Goal: Complete application form

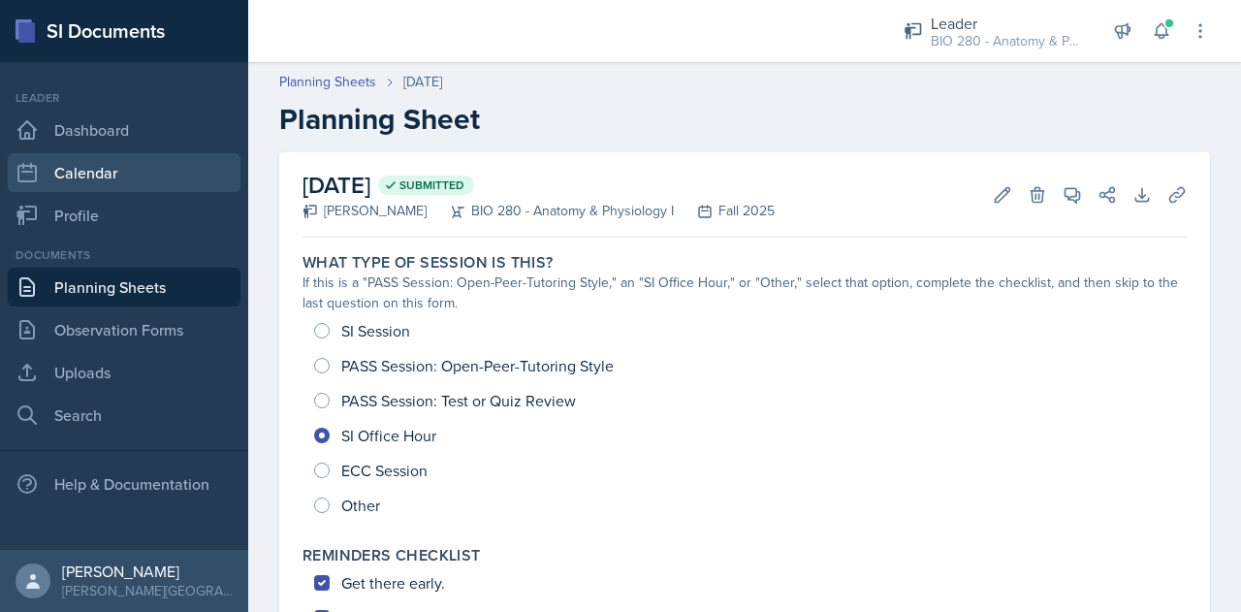
scroll to position [623, 0]
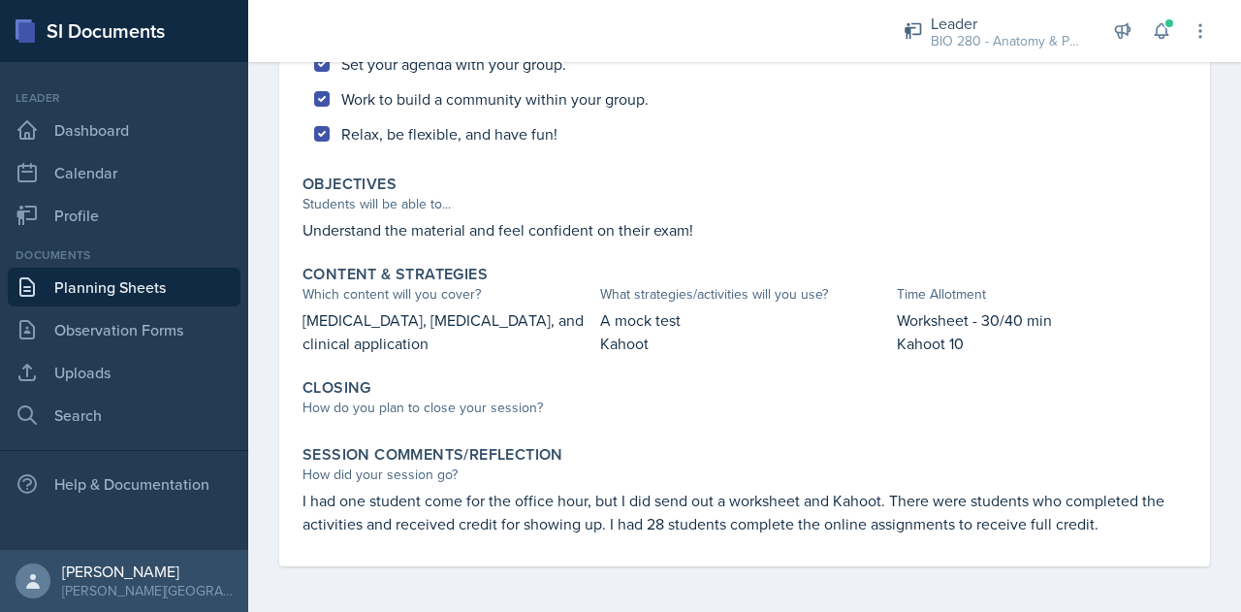
click at [50, 295] on link "Planning Sheets" at bounding box center [124, 287] width 233 height 39
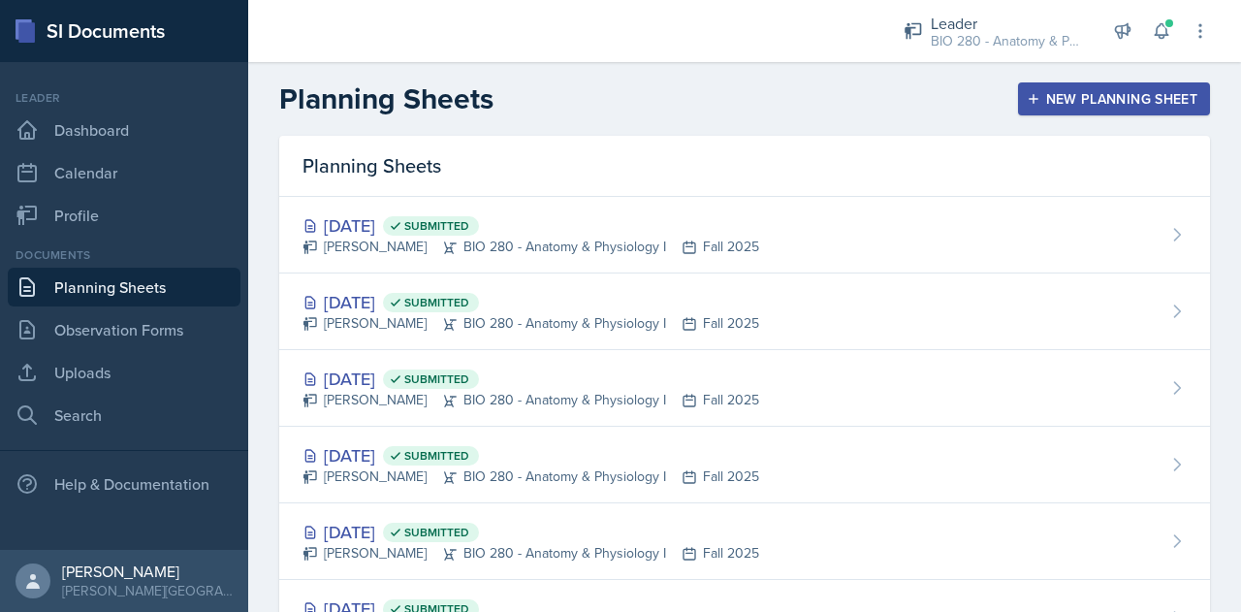
click at [1059, 98] on div "New Planning Sheet" at bounding box center [1114, 99] width 167 height 16
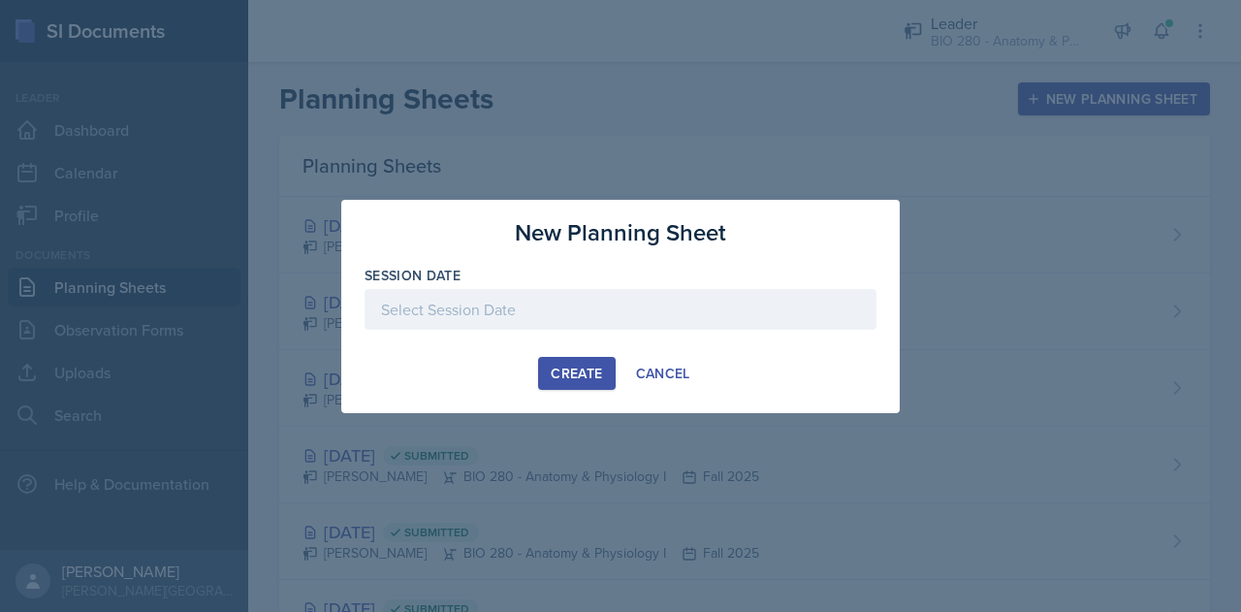
click at [660, 314] on div at bounding box center [621, 309] width 512 height 41
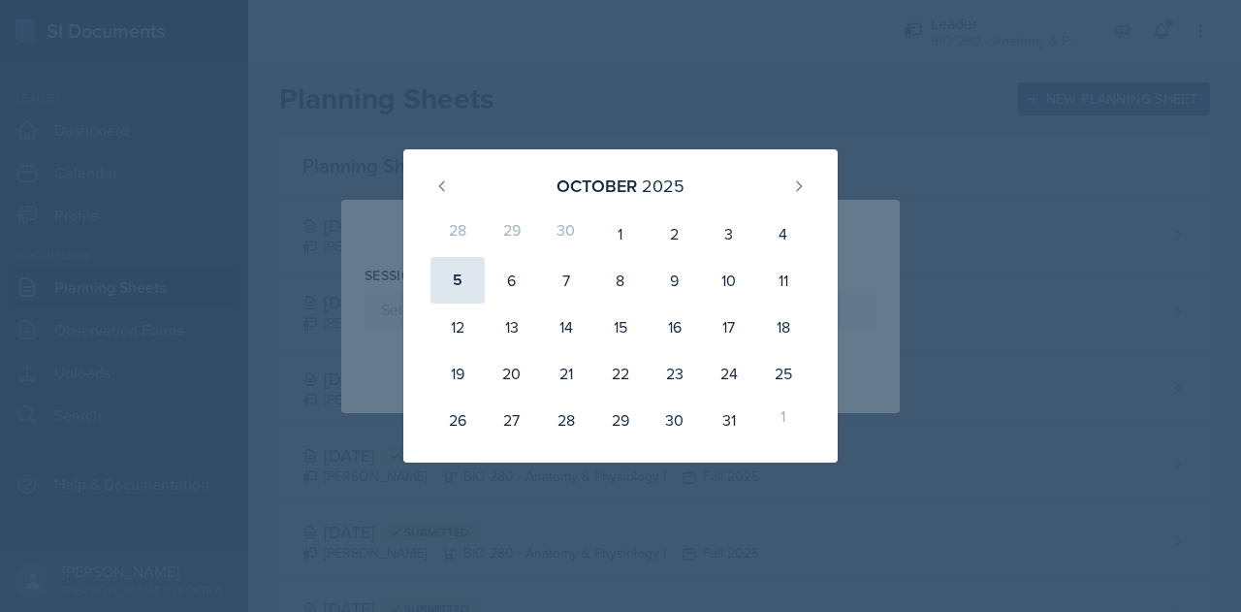
click at [454, 274] on div "5" at bounding box center [457, 280] width 54 height 47
type input "[DATE]"
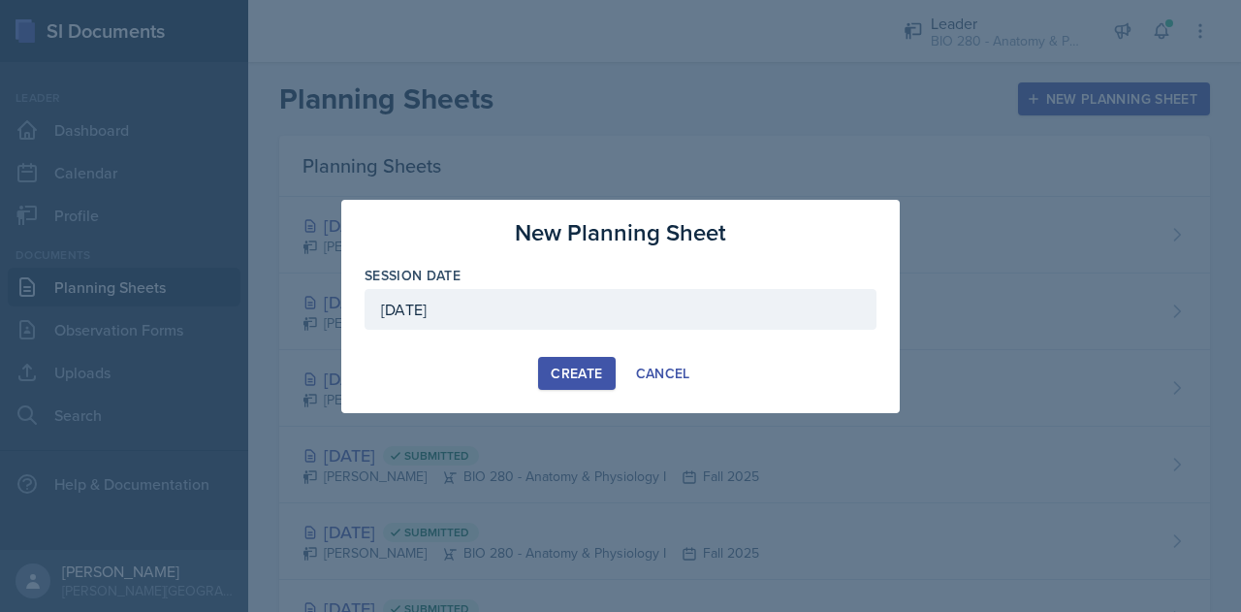
click at [582, 378] on div "Create" at bounding box center [576, 374] width 51 height 16
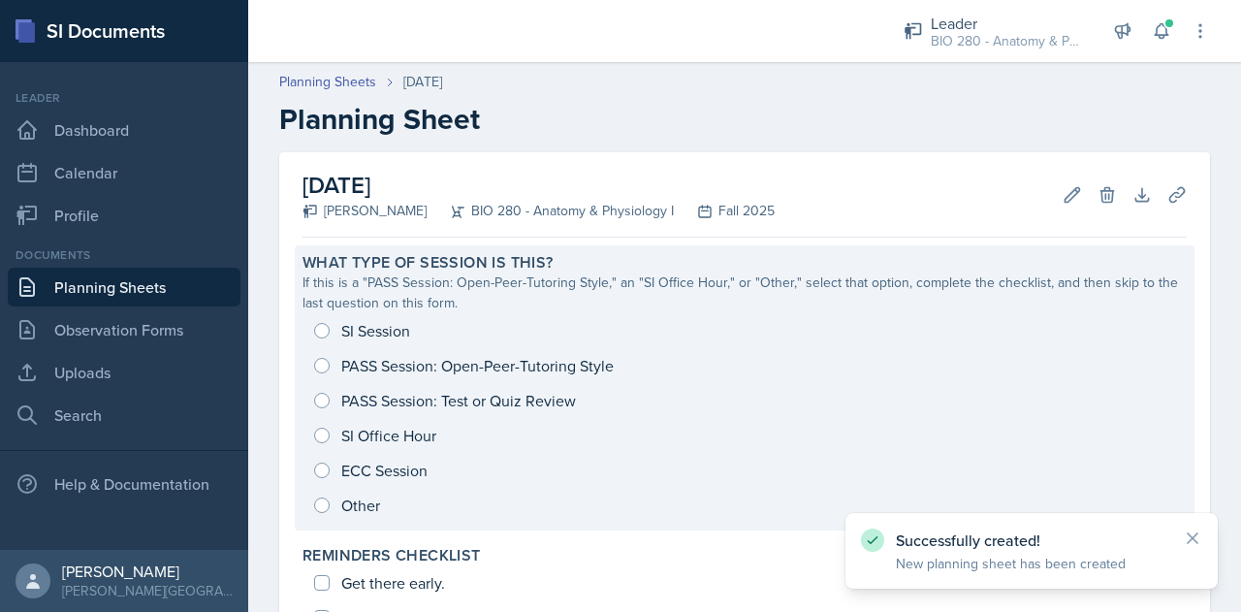
click at [323, 330] on div "SI Session PASS Session: Open-Peer-Tutoring Style PASS Session: Test or Quiz Re…" at bounding box center [744, 417] width 884 height 209
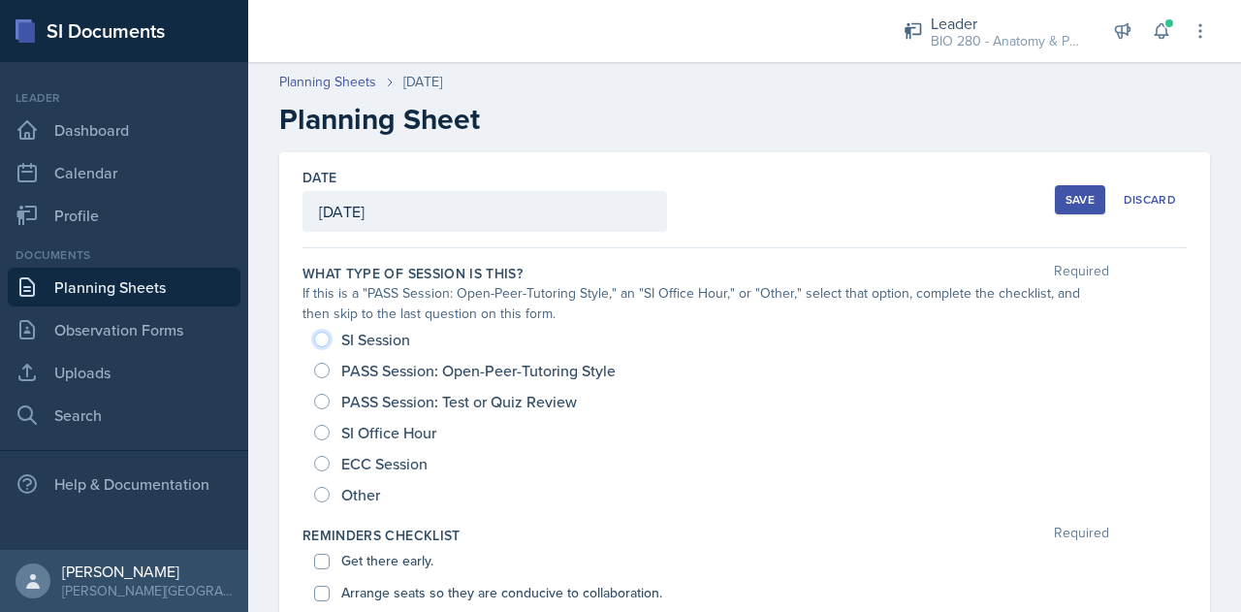
click at [326, 333] on input "SI Session" at bounding box center [322, 340] width 16 height 16
radio input "true"
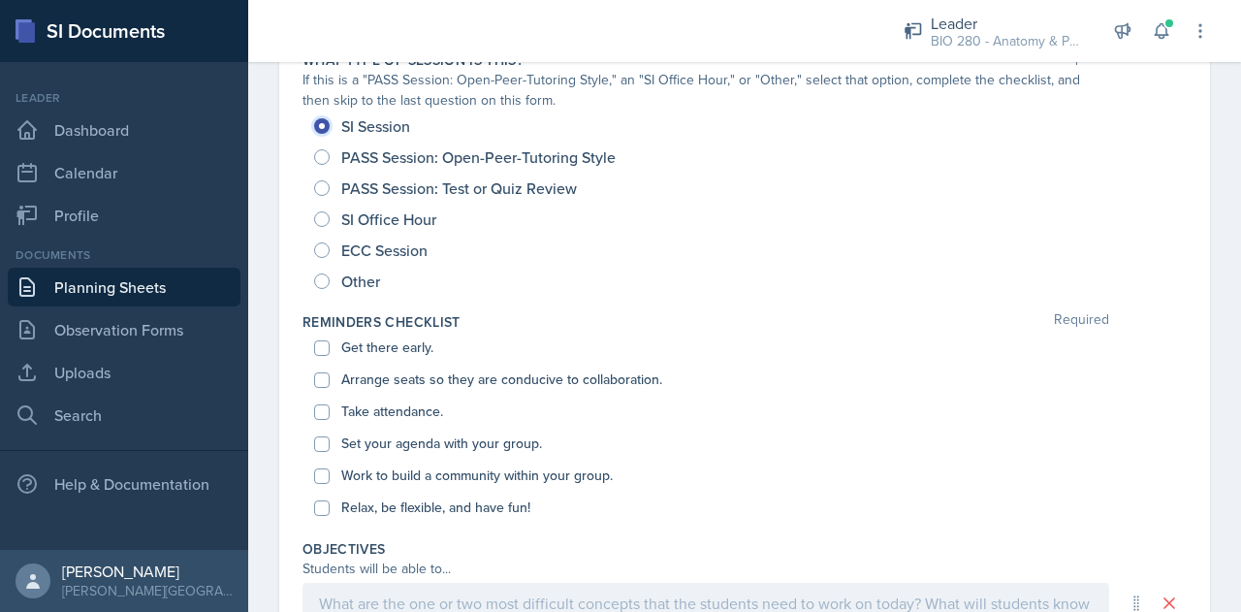
scroll to position [226, 0]
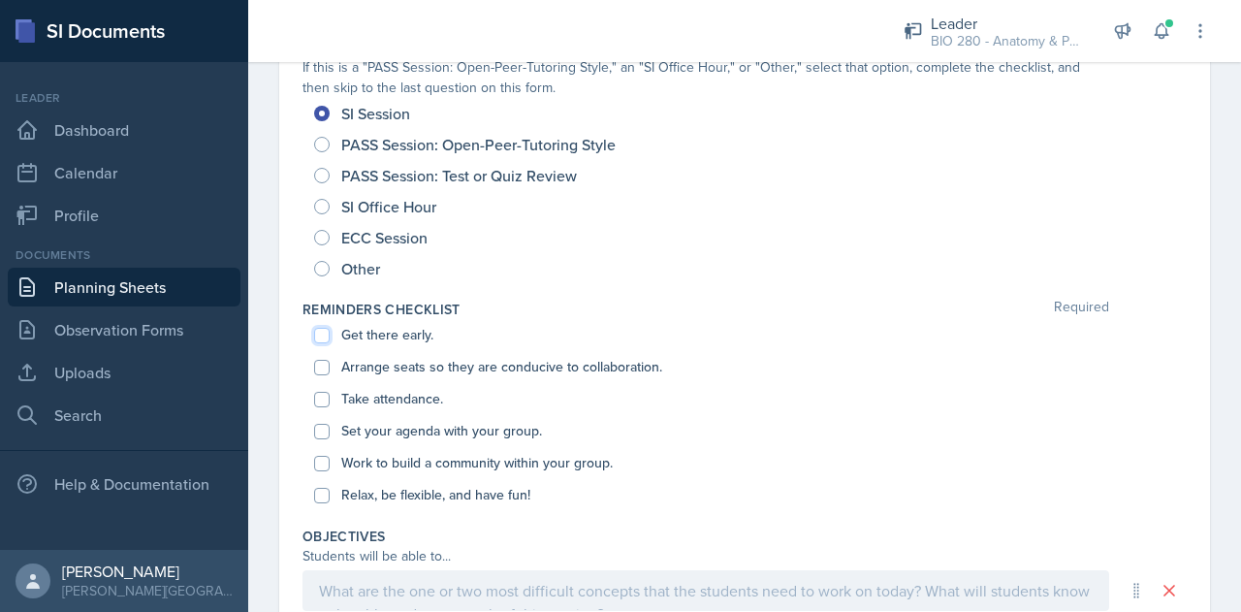
click at [326, 333] on input "Get there early." at bounding box center [322, 336] width 16 height 16
checkbox input "true"
click at [326, 357] on div "Arrange seats so they are conducive to collaboration." at bounding box center [744, 367] width 861 height 32
click at [318, 360] on input "Arrange seats so they are conducive to collaboration." at bounding box center [322, 368] width 16 height 16
checkbox input "true"
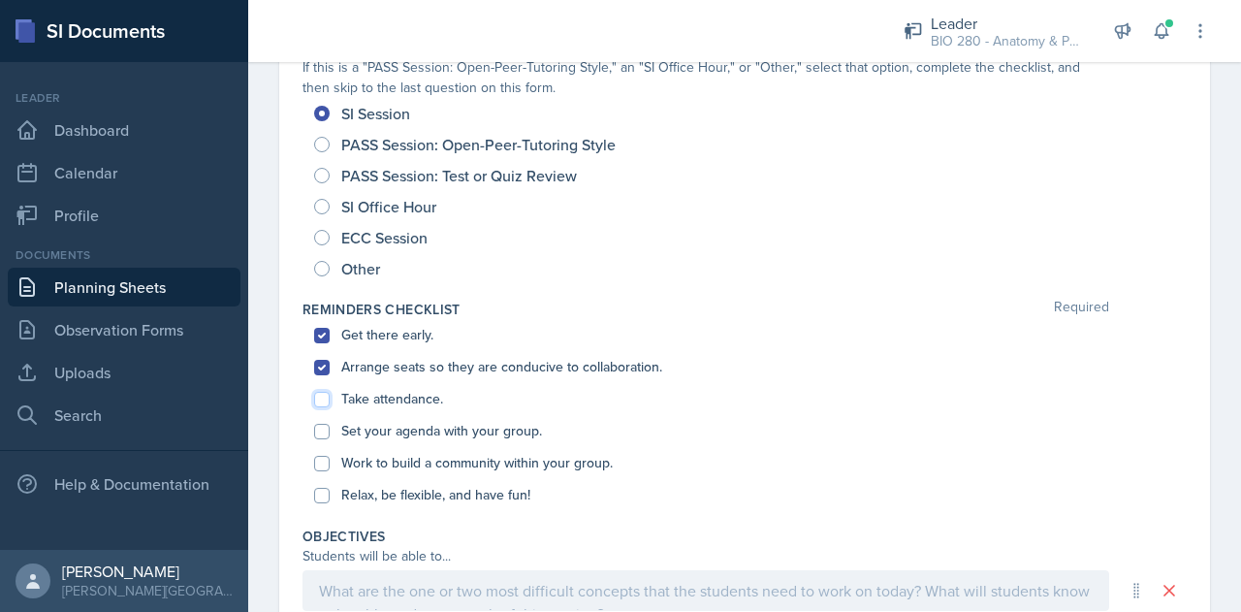
click at [324, 398] on input "Take attendance." at bounding box center [322, 400] width 16 height 16
checkbox input "true"
click at [325, 439] on div "Set your agenda with your group." at bounding box center [744, 431] width 861 height 32
click at [321, 428] on input "Set your agenda with your group." at bounding box center [322, 432] width 16 height 16
checkbox input "true"
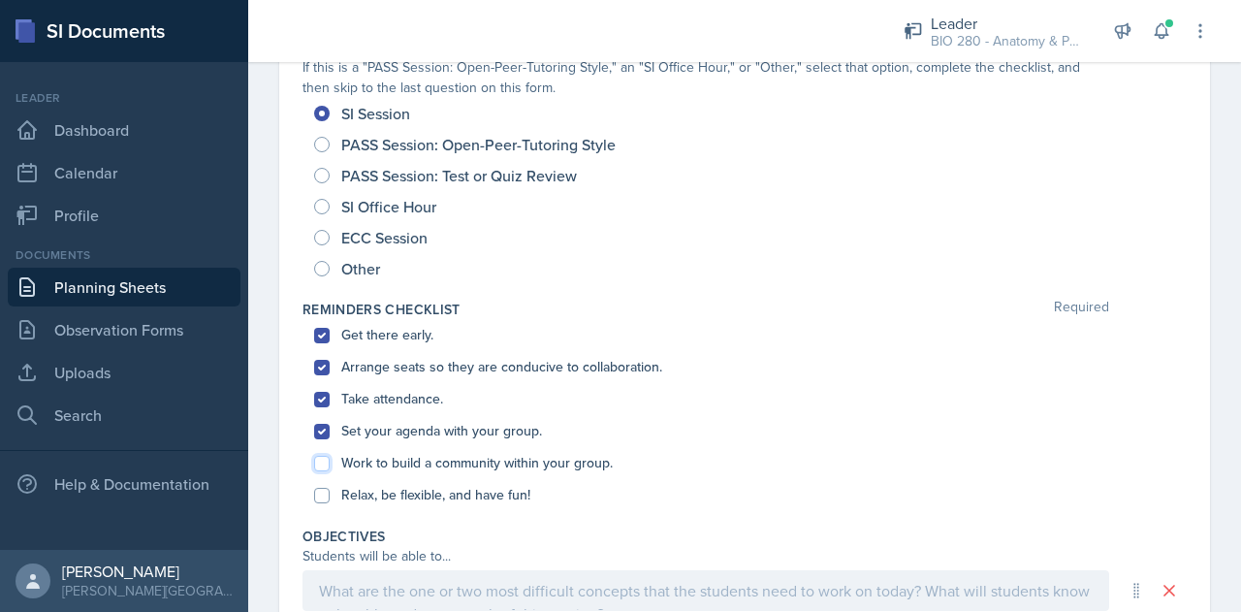
click at [325, 465] on input "Work to build a community within your group." at bounding box center [322, 464] width 16 height 16
checkbox input "true"
click at [321, 506] on div "Relax, be flexible, and have fun!" at bounding box center [744, 495] width 861 height 32
click at [320, 496] on input "Relax, be flexible, and have fun!" at bounding box center [322, 496] width 16 height 16
checkbox input "true"
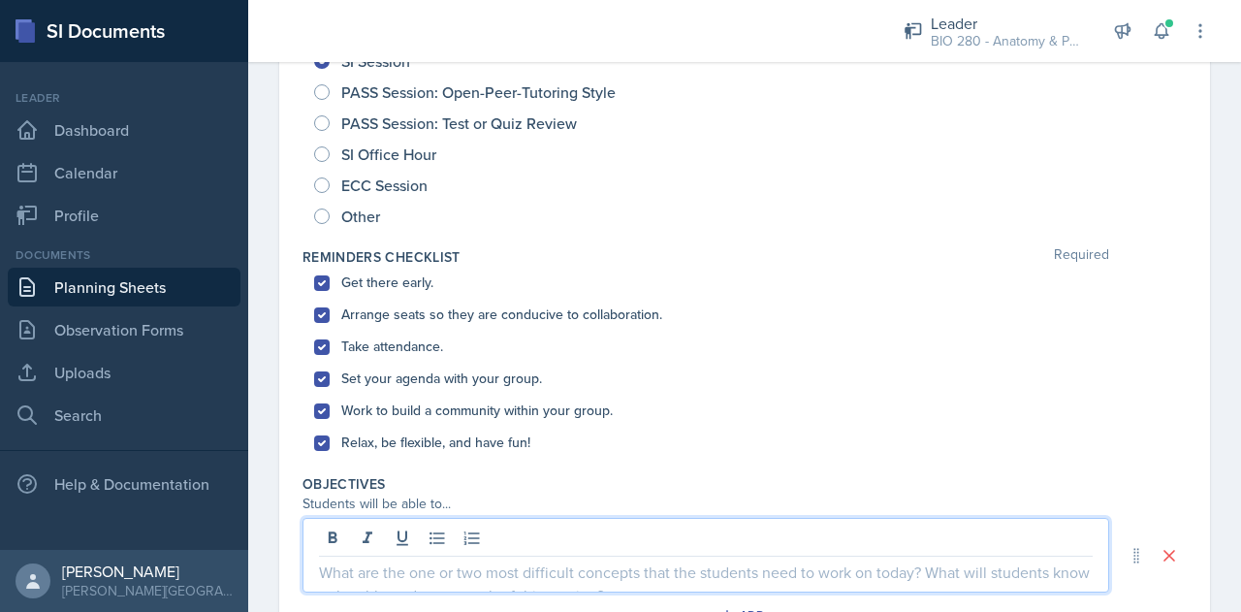
scroll to position [312, 0]
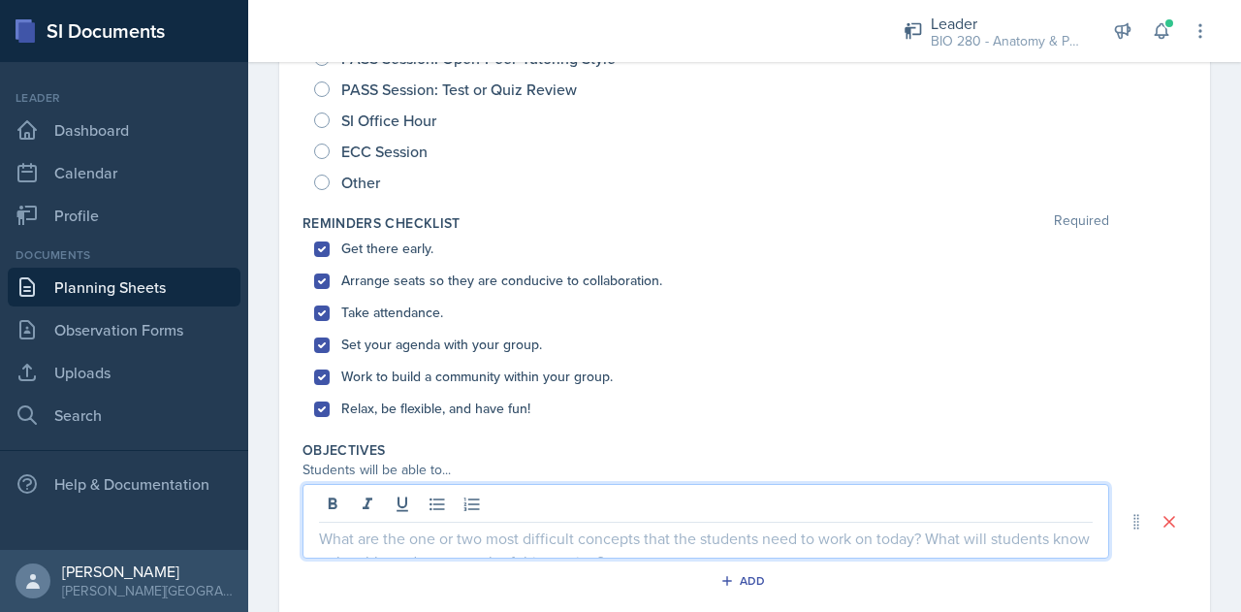
click at [382, 541] on p at bounding box center [706, 537] width 774 height 23
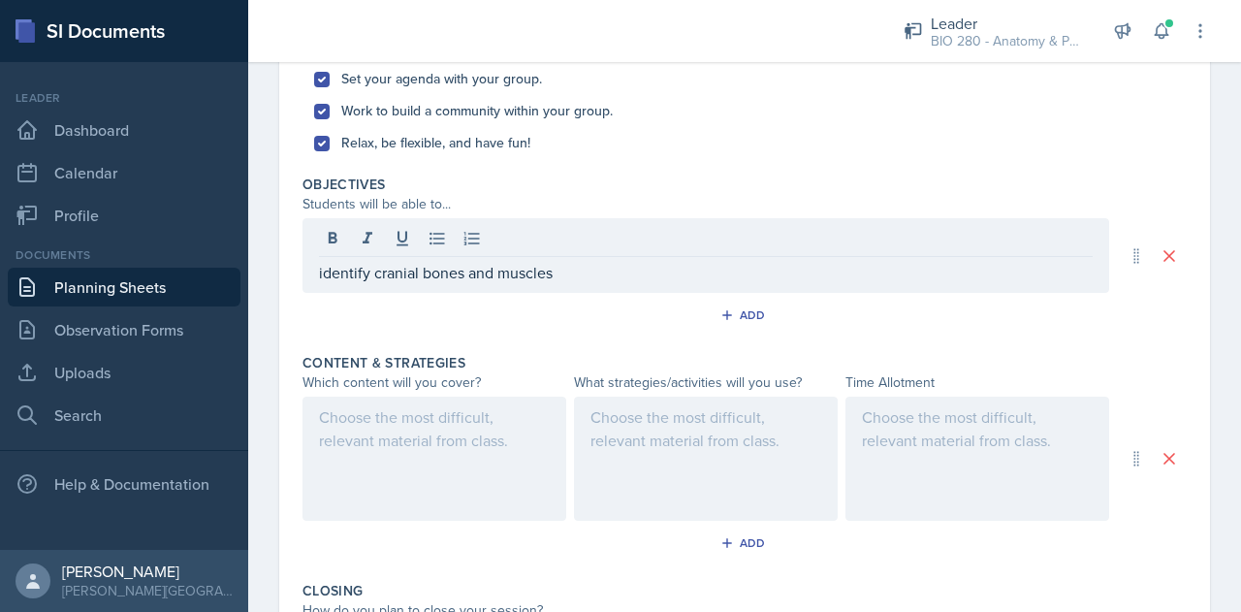
click at [366, 451] on div at bounding box center [434, 459] width 264 height 124
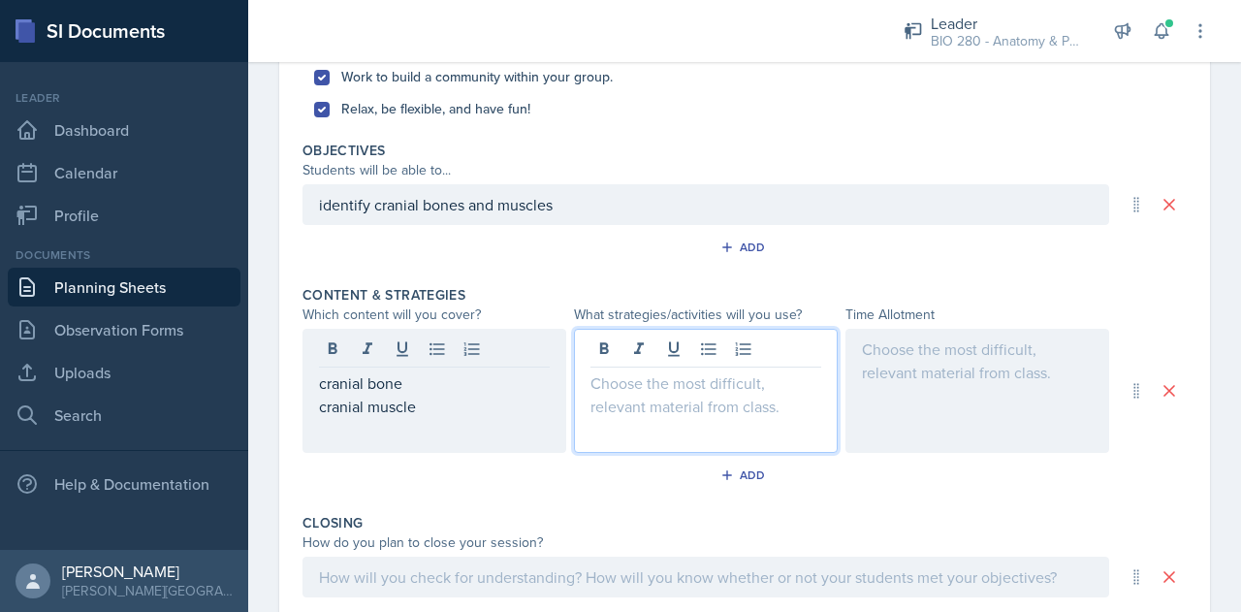
click at [681, 355] on div at bounding box center [706, 391] width 264 height 124
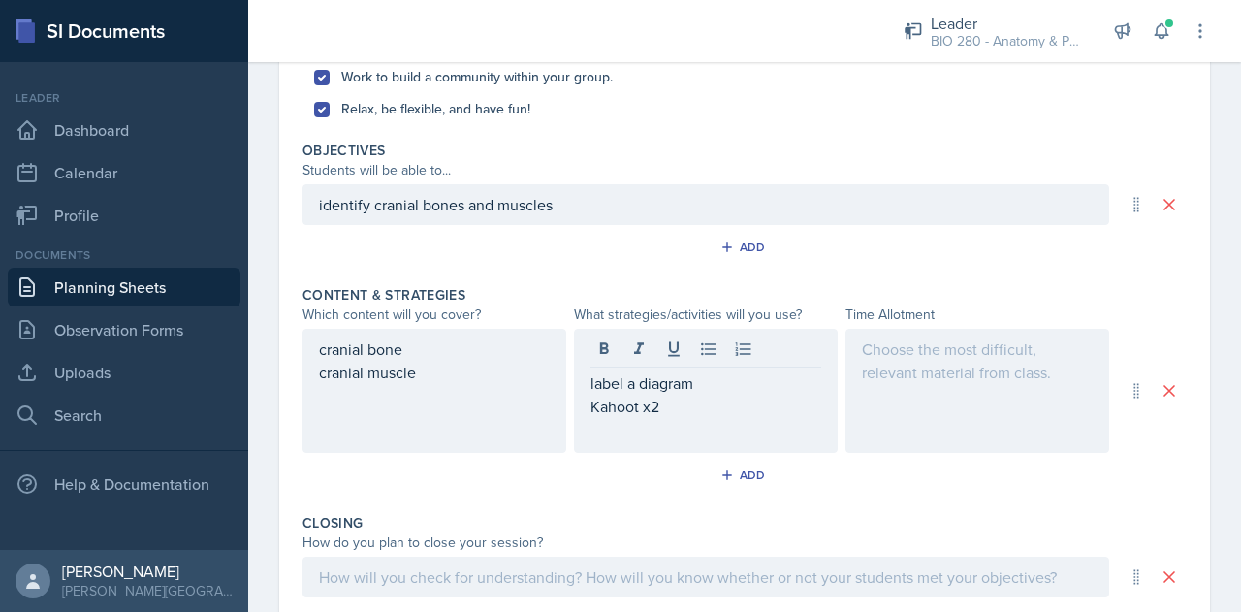
click at [919, 366] on div at bounding box center [977, 391] width 264 height 124
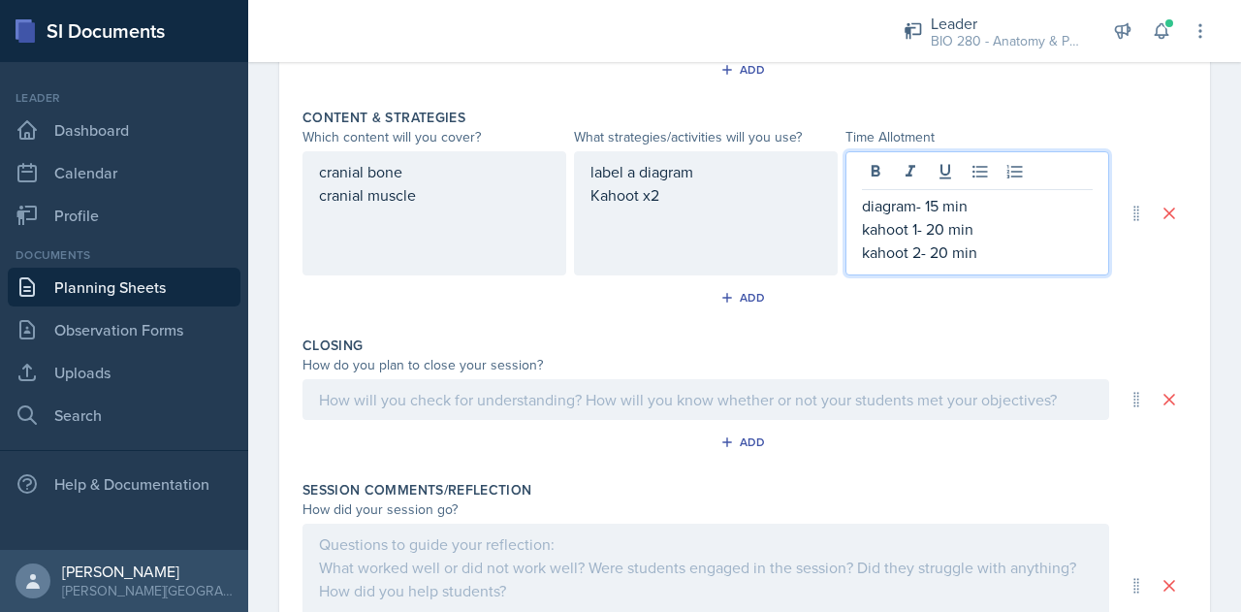
click at [898, 397] on p at bounding box center [706, 399] width 774 height 23
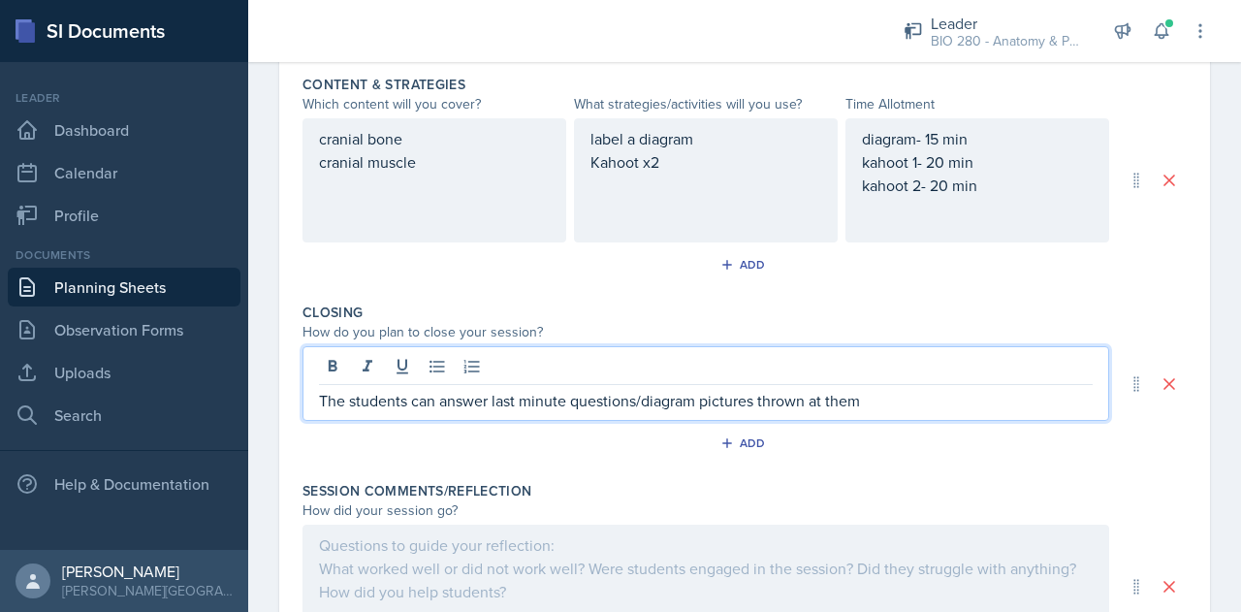
click at [789, 571] on div at bounding box center [705, 587] width 807 height 124
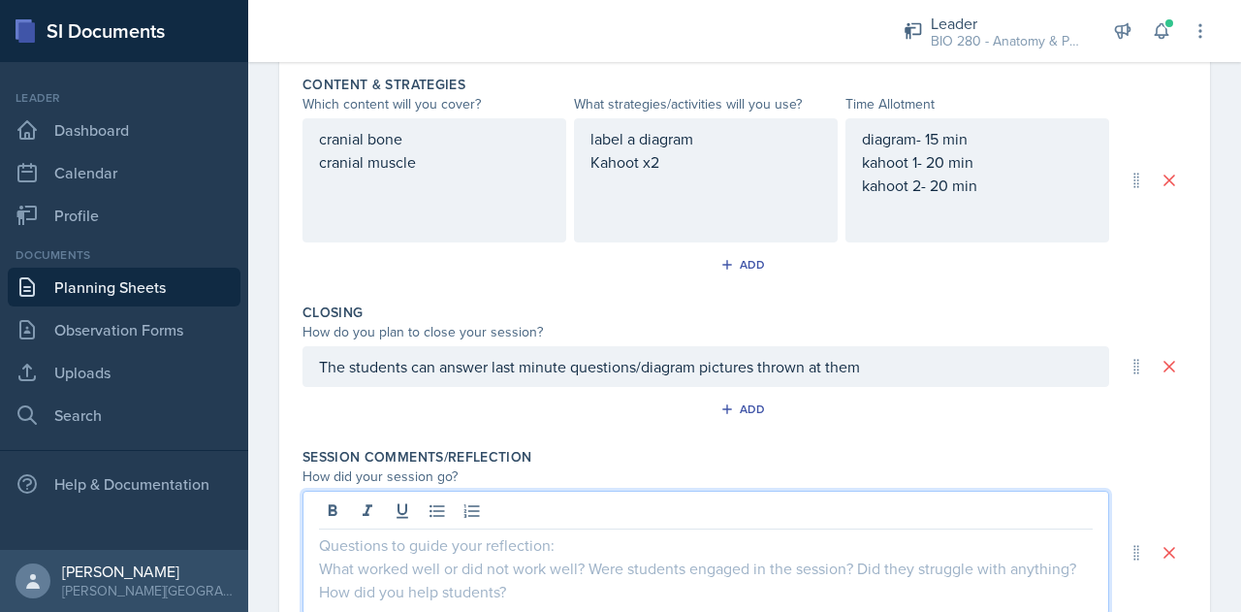
scroll to position [856, 0]
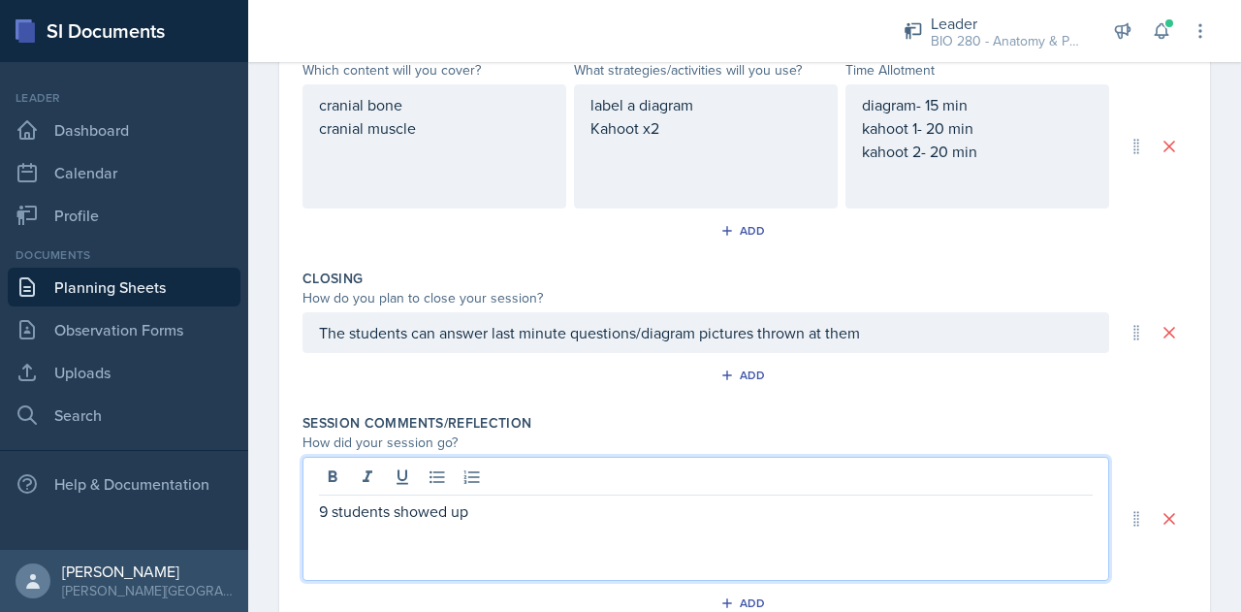
click at [322, 506] on p "9 students showed up" at bounding box center [706, 510] width 774 height 23
click at [477, 513] on p "7 students showed up" at bounding box center [706, 510] width 774 height 23
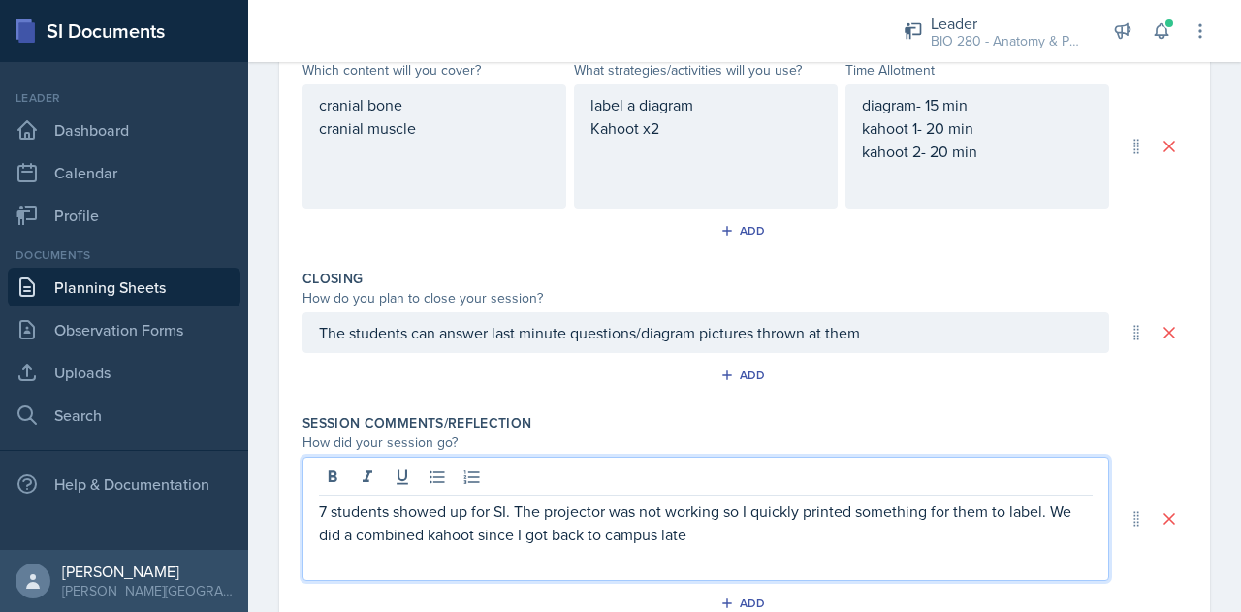
click at [450, 534] on p "7 students showed up for SI. The projector was not working so I quickly printed…" at bounding box center [706, 522] width 774 height 47
drag, startPoint x: 450, startPoint y: 534, endPoint x: 436, endPoint y: 525, distance: 16.1
click at [436, 525] on p "7 students showed up for SI. The projector was not working so I quickly printed…" at bounding box center [706, 522] width 774 height 47
click at [436, 531] on p "7 students showed up for SI. The projector was not working so I quickly printed…" at bounding box center [706, 522] width 774 height 47
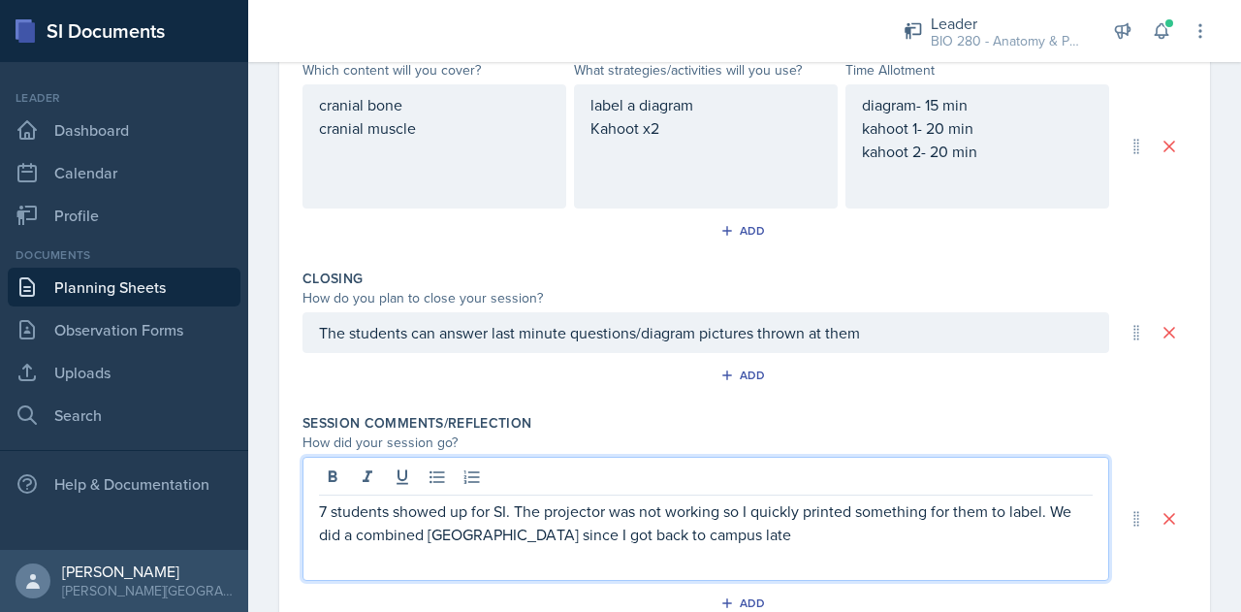
click at [679, 532] on p "7 students showed up for SI. The projector was not working so I quickly printed…" at bounding box center [706, 522] width 774 height 47
click at [730, 535] on p "7 students showed up for SI. The projector was not working, so I quickly printe…" at bounding box center [706, 522] width 774 height 47
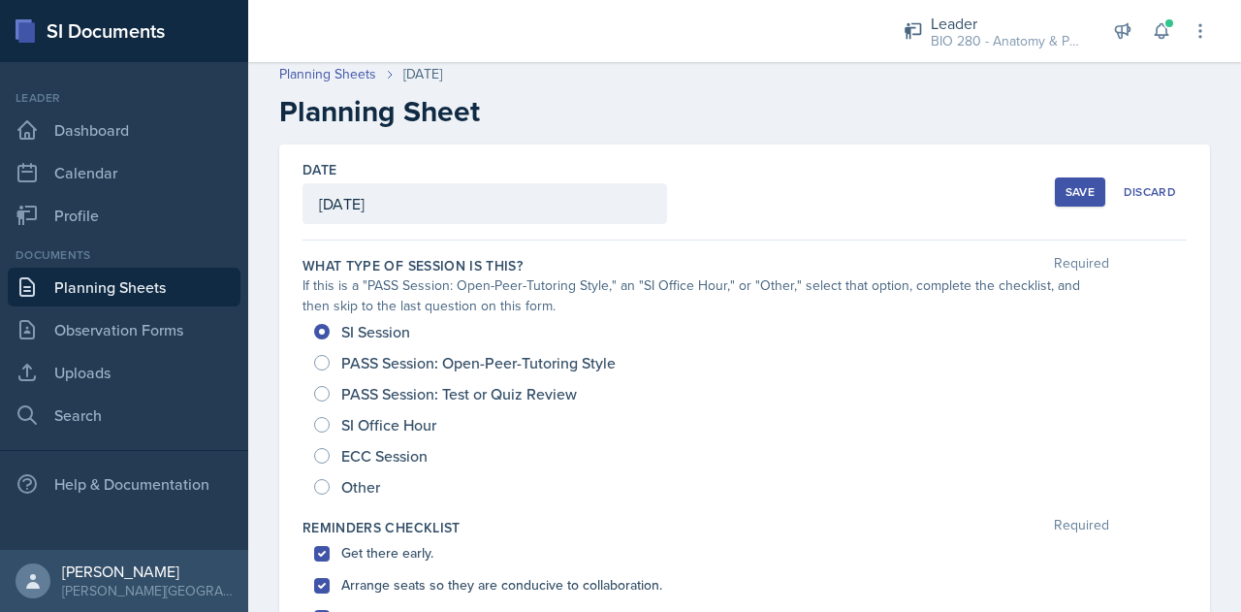
scroll to position [0, 0]
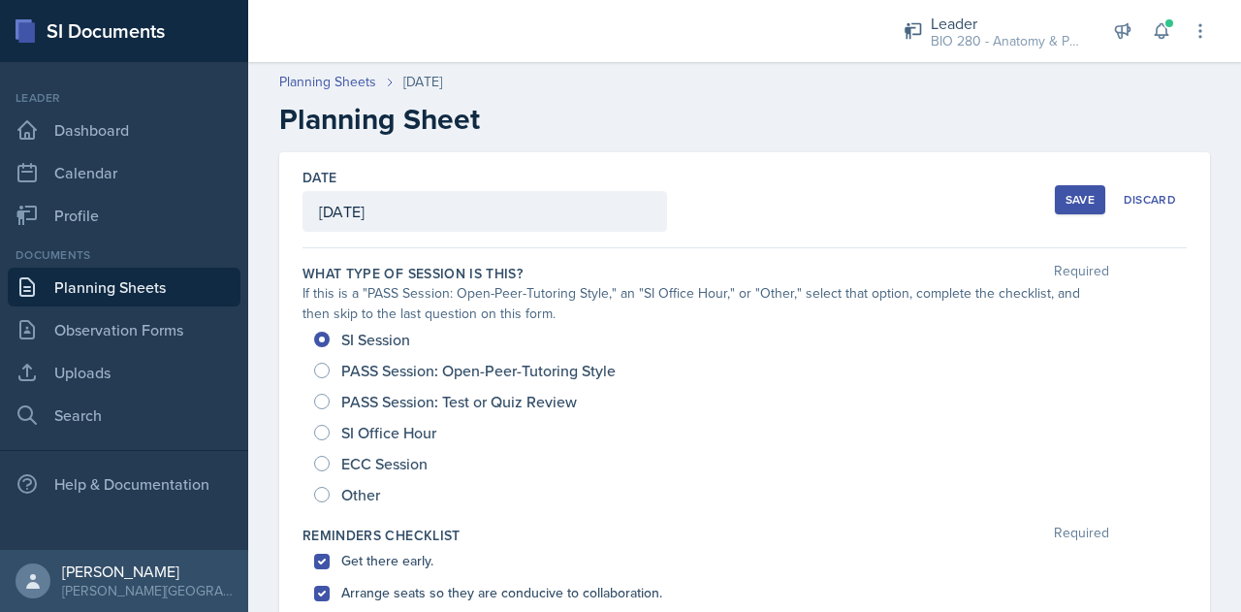
click at [1070, 201] on div "Save" at bounding box center [1079, 200] width 29 height 16
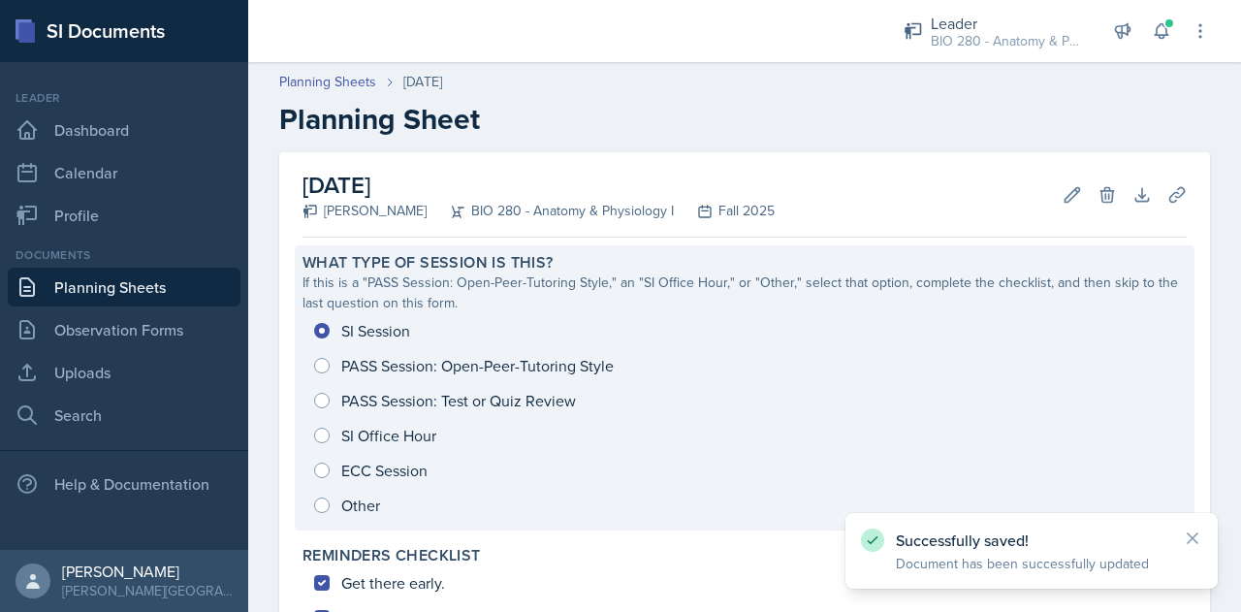
scroll to position [725, 0]
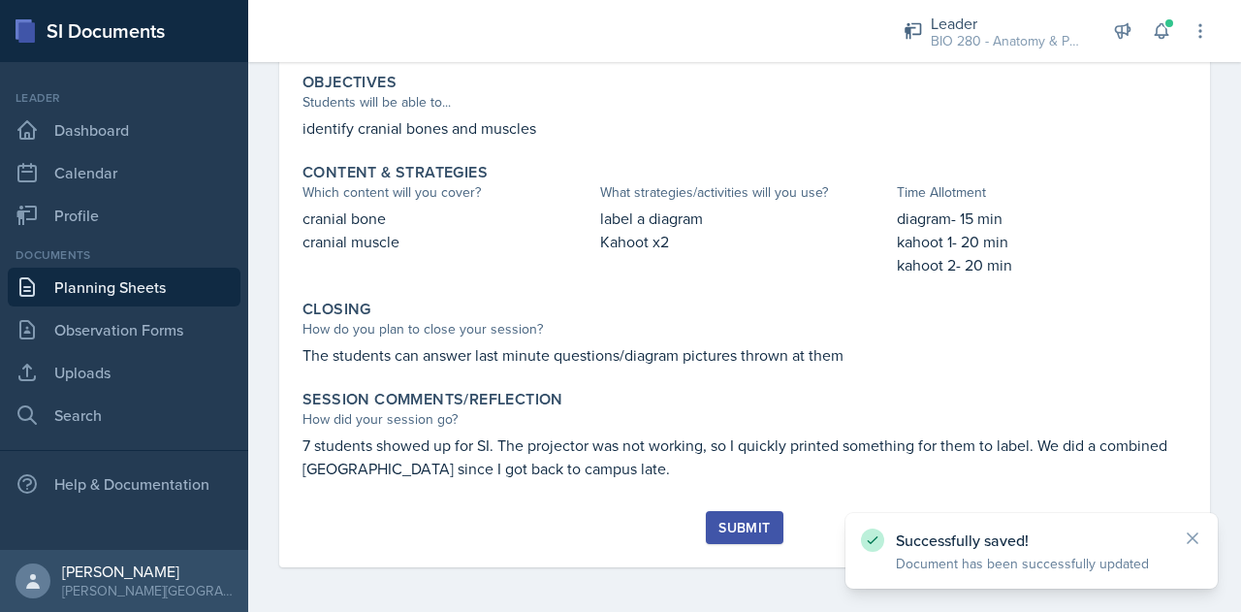
click at [747, 525] on div "Submit" at bounding box center [743, 528] width 51 height 16
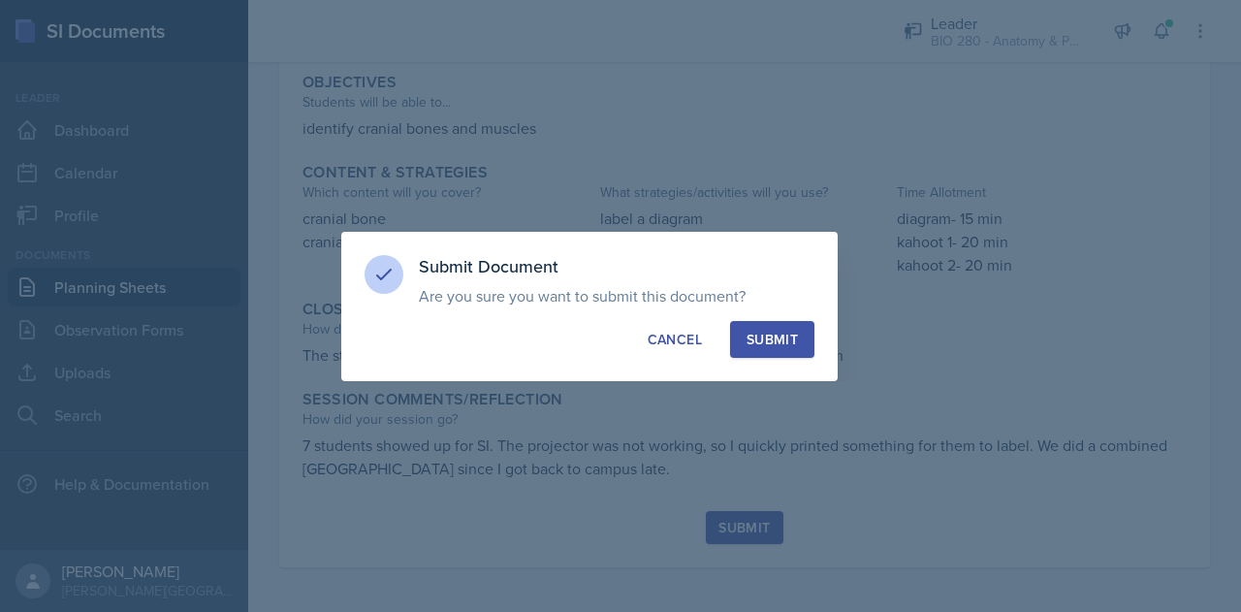
click at [793, 333] on div "Submit" at bounding box center [772, 339] width 51 height 19
radio input "true"
